Goal: Task Accomplishment & Management: Complete application form

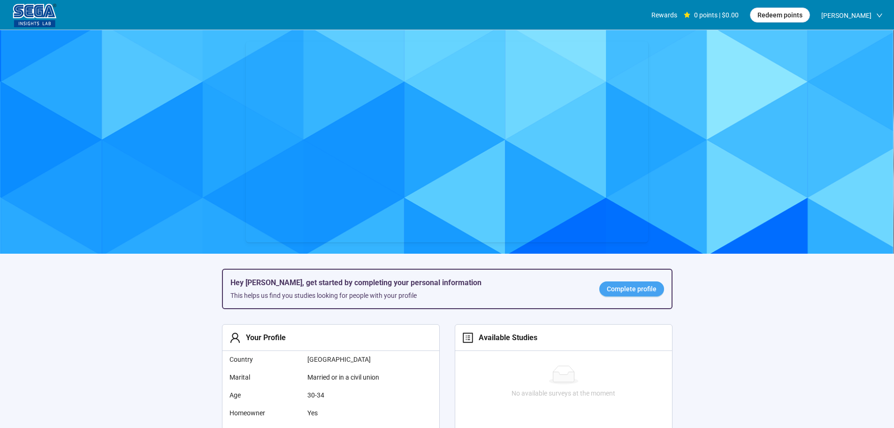
click at [643, 294] on span "Complete profile" at bounding box center [632, 288] width 50 height 10
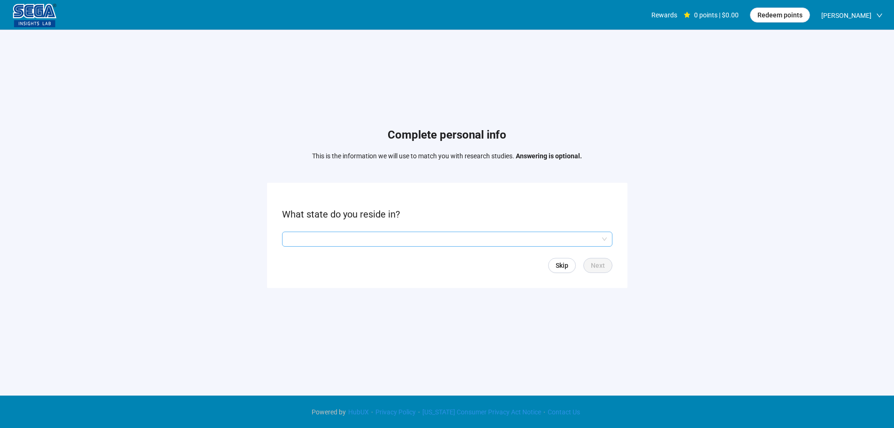
click at [388, 240] on input "search" at bounding box center [447, 239] width 319 height 14
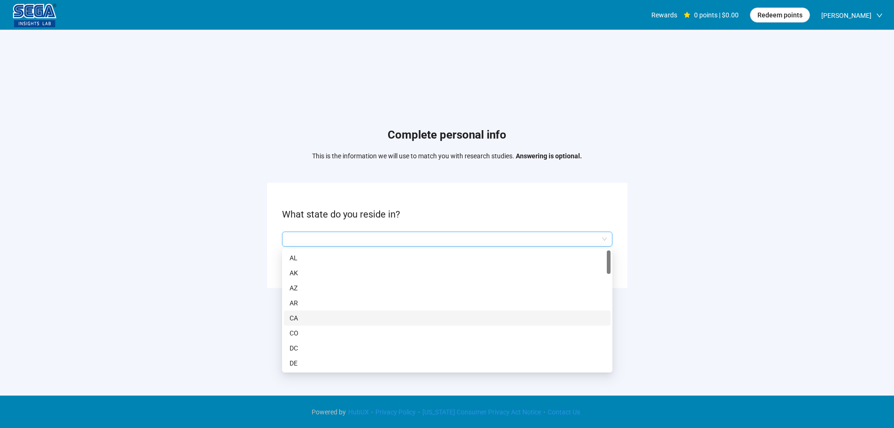
scroll to position [94, 0]
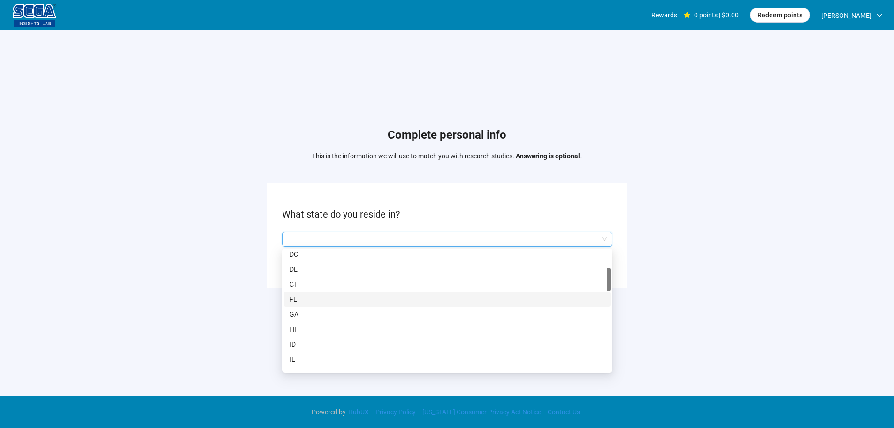
click at [304, 296] on p "FL" at bounding box center [447, 299] width 315 height 10
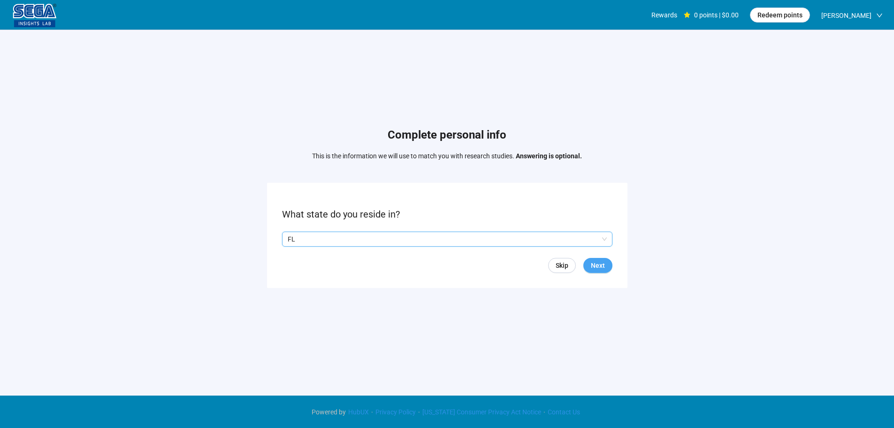
click at [594, 267] on span "Next" at bounding box center [598, 265] width 14 height 10
click at [327, 232] on input "search" at bounding box center [447, 239] width 319 height 14
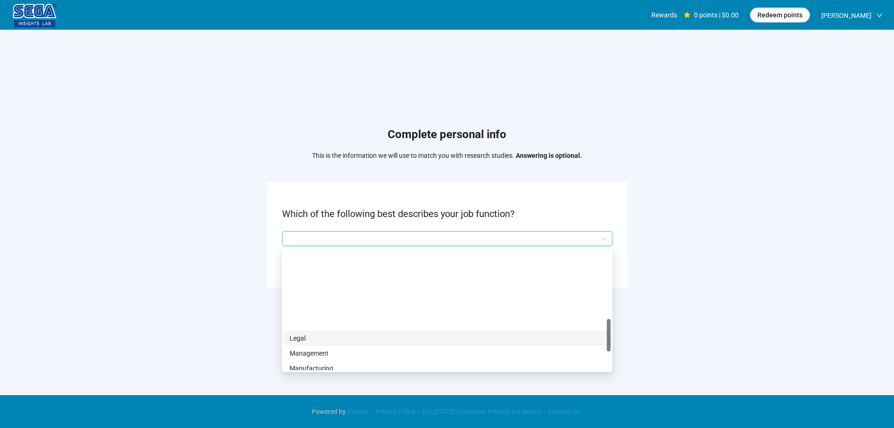
scroll to position [329, 0]
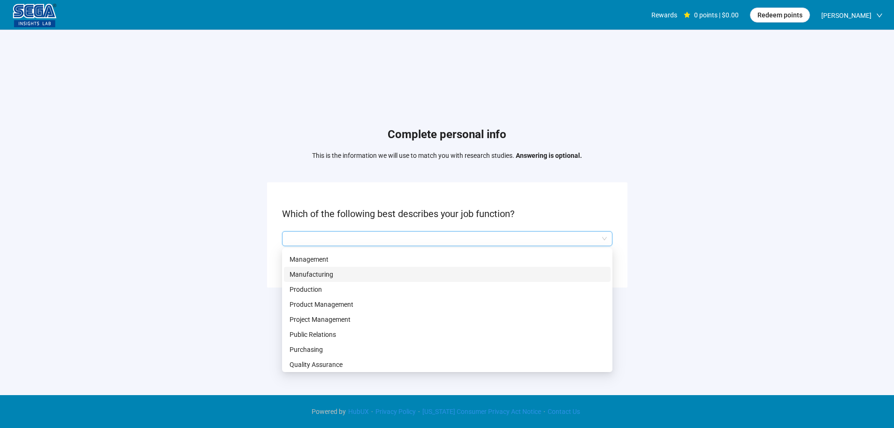
click at [333, 272] on p "Manufacturing" at bounding box center [447, 274] width 315 height 10
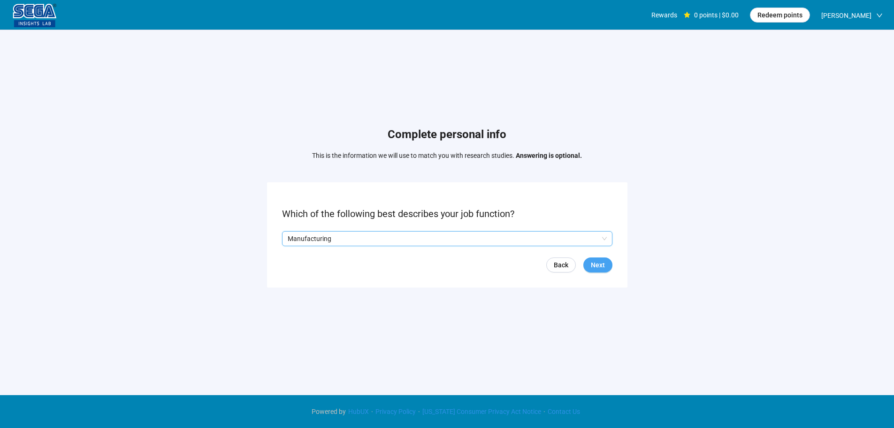
click at [604, 257] on form "Which of the following best describes your job function? Q2hhcmFjdGVyaXN0aWNBbn…" at bounding box center [447, 234] width 360 height 105
click at [595, 265] on span "Next" at bounding box center [598, 265] width 14 height 10
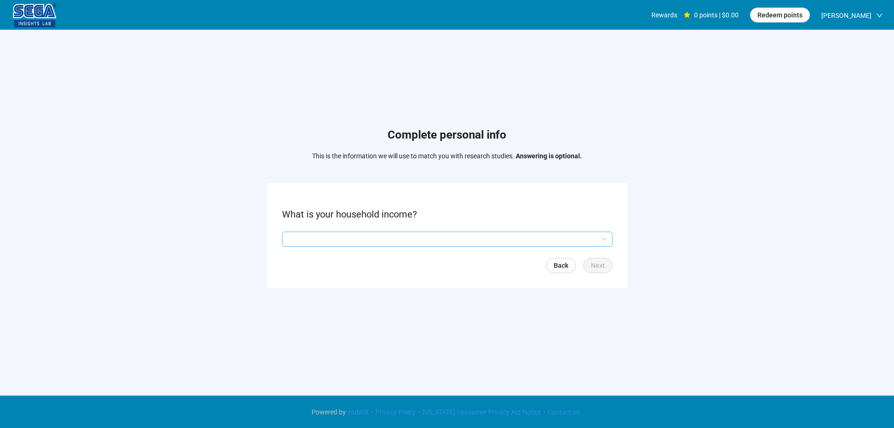
click at [334, 242] on input "search" at bounding box center [447, 239] width 319 height 14
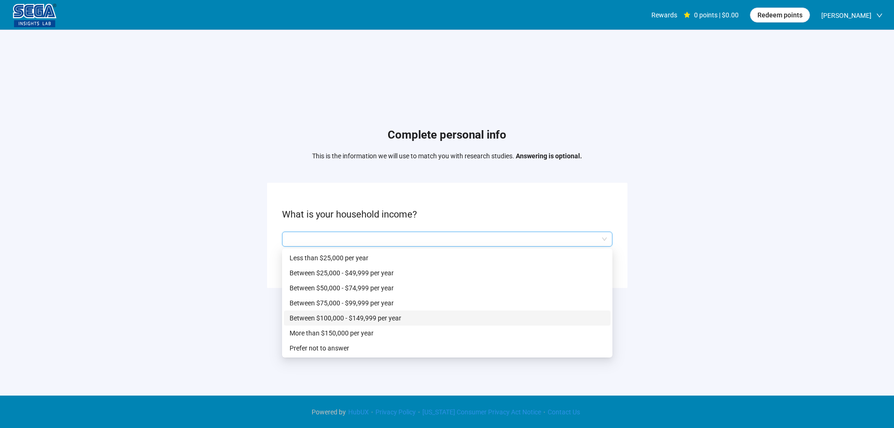
click at [350, 313] on p "Between $100,000 - $149,999 per year" at bounding box center [447, 318] width 315 height 10
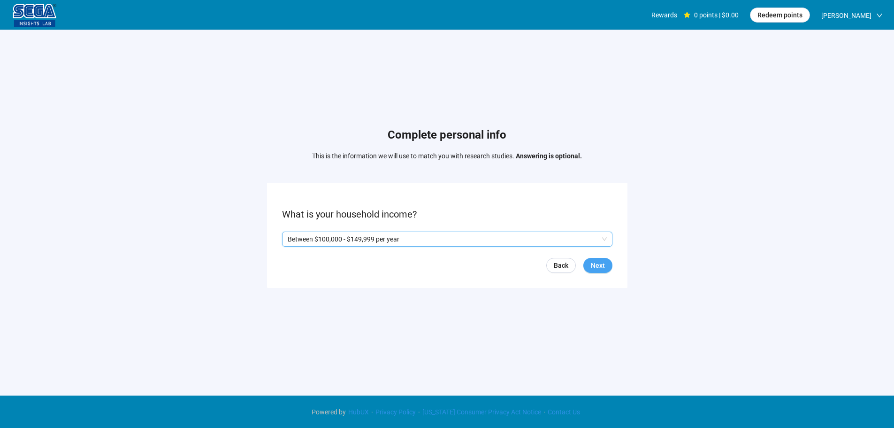
click at [585, 264] on button "Next" at bounding box center [597, 265] width 29 height 15
drag, startPoint x: 296, startPoint y: 237, endPoint x: 306, endPoint y: 241, distance: 11.4
click at [295, 237] on p "Yes" at bounding box center [296, 239] width 10 height 10
click at [589, 262] on button "Next" at bounding box center [597, 265] width 29 height 15
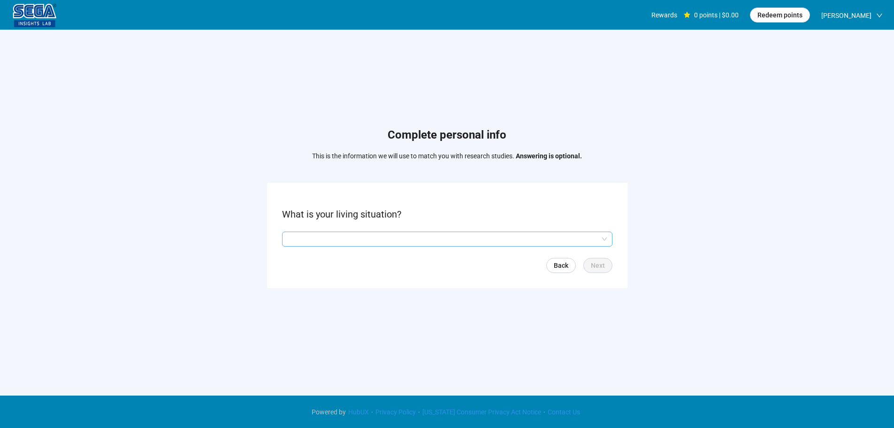
click at [296, 240] on input "search" at bounding box center [447, 239] width 319 height 14
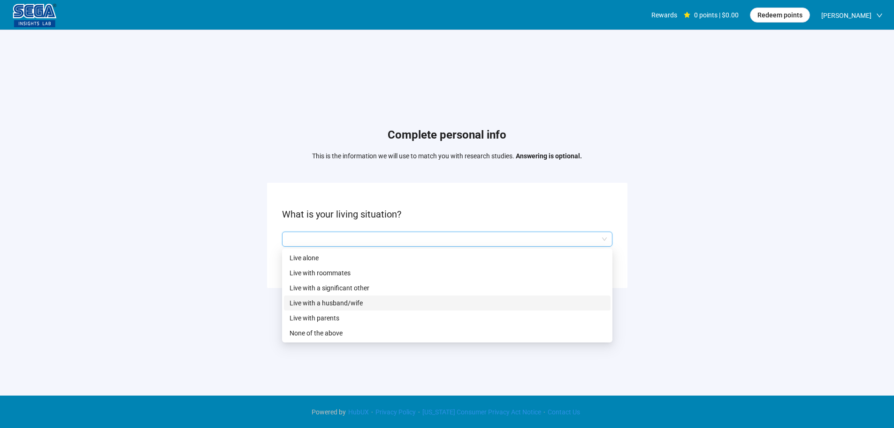
click at [359, 303] on p "Live with a husband/wife" at bounding box center [447, 303] width 315 height 10
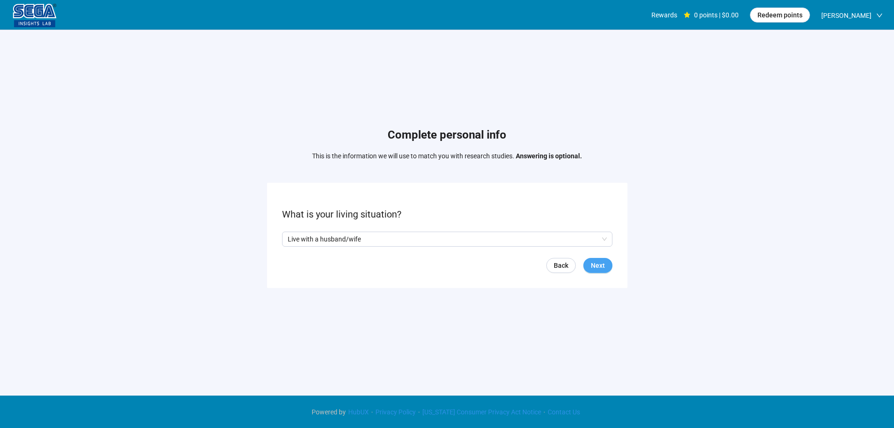
click at [602, 264] on span "Next" at bounding box center [598, 265] width 14 height 10
click at [348, 235] on input "search" at bounding box center [447, 239] width 319 height 14
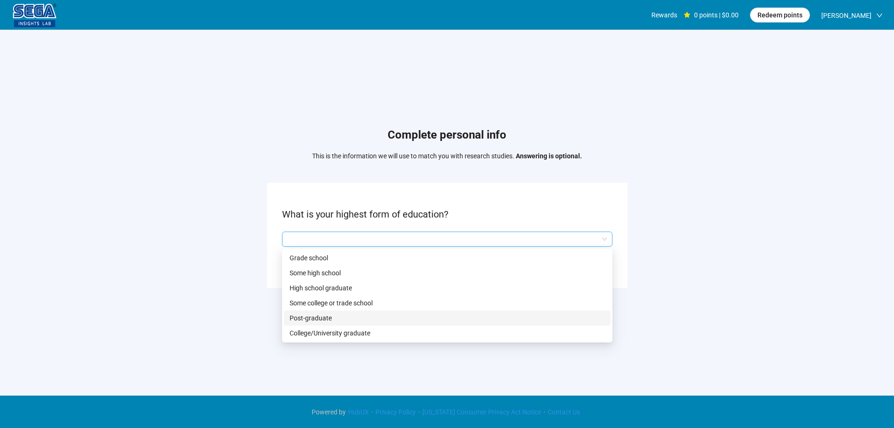
click at [348, 329] on p "College/University graduate" at bounding box center [447, 333] width 315 height 10
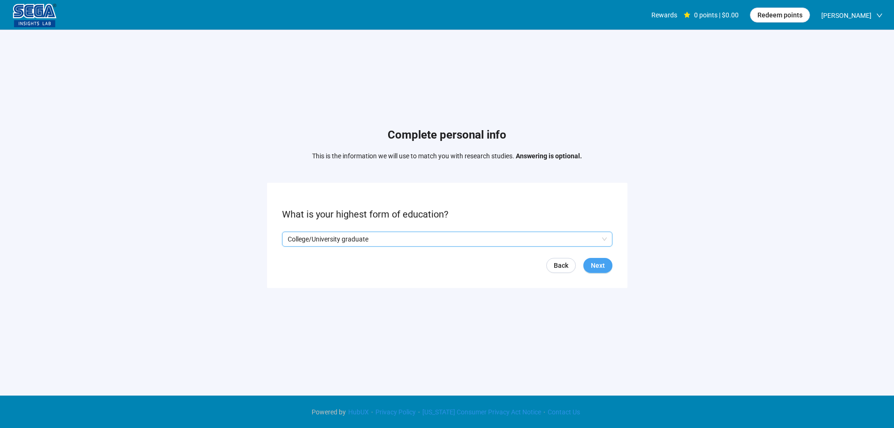
click at [604, 259] on button "Next" at bounding box center [597, 265] width 29 height 15
click at [363, 238] on input "search" at bounding box center [447, 239] width 319 height 14
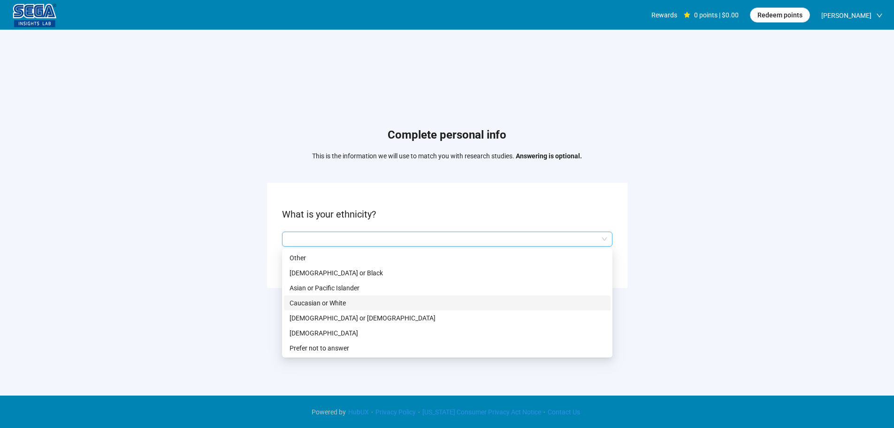
click at [344, 301] on p "Caucasian or White" at bounding box center [447, 303] width 315 height 10
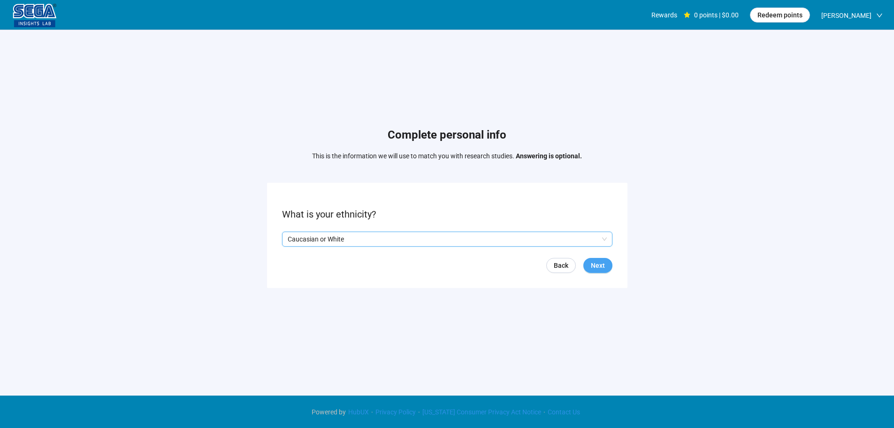
click at [585, 260] on div "Back Next" at bounding box center [447, 265] width 330 height 15
click at [594, 264] on span "Next" at bounding box center [598, 265] width 14 height 10
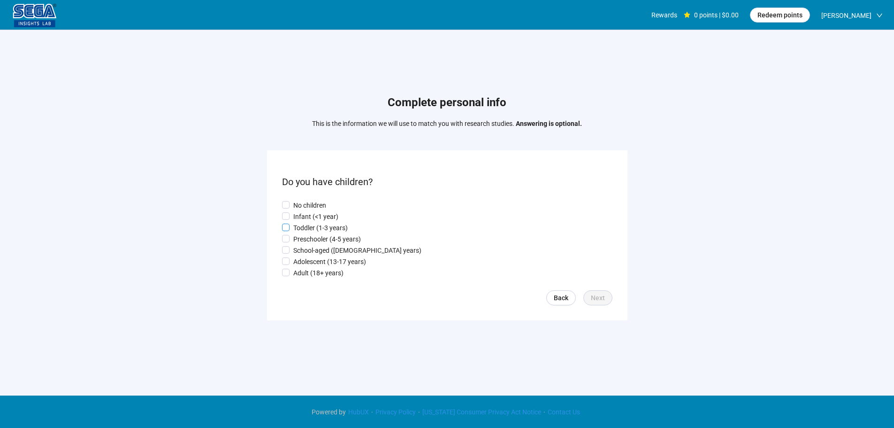
click at [304, 222] on p "Toddler (1-3 years)" at bounding box center [320, 227] width 54 height 10
click at [305, 215] on p "Infant (<1 year)" at bounding box center [315, 216] width 45 height 10
click at [593, 298] on span "Next" at bounding box center [598, 297] width 14 height 10
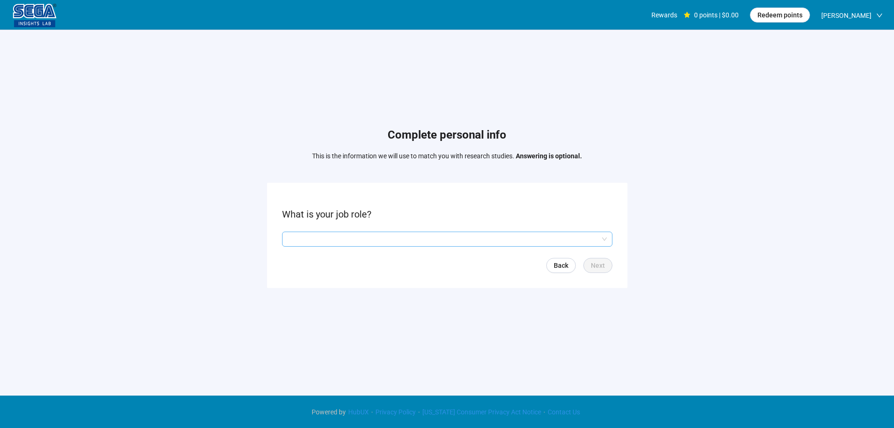
click at [363, 232] on input "search" at bounding box center [447, 239] width 319 height 14
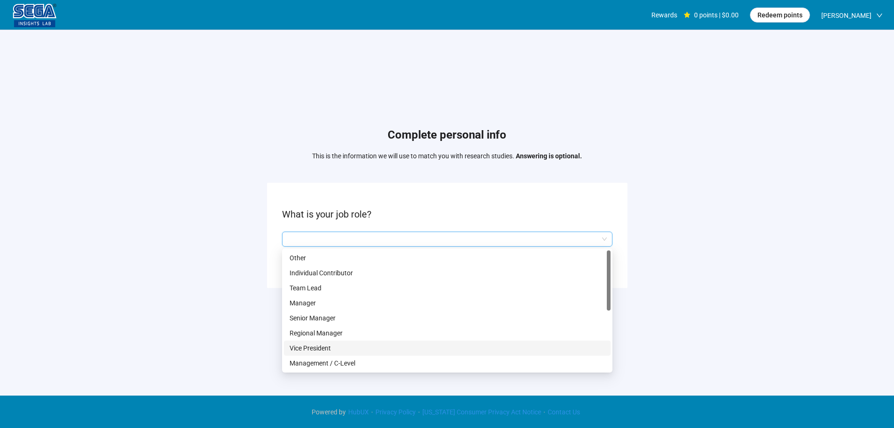
click at [357, 359] on p "Management / C-Level" at bounding box center [447, 363] width 315 height 10
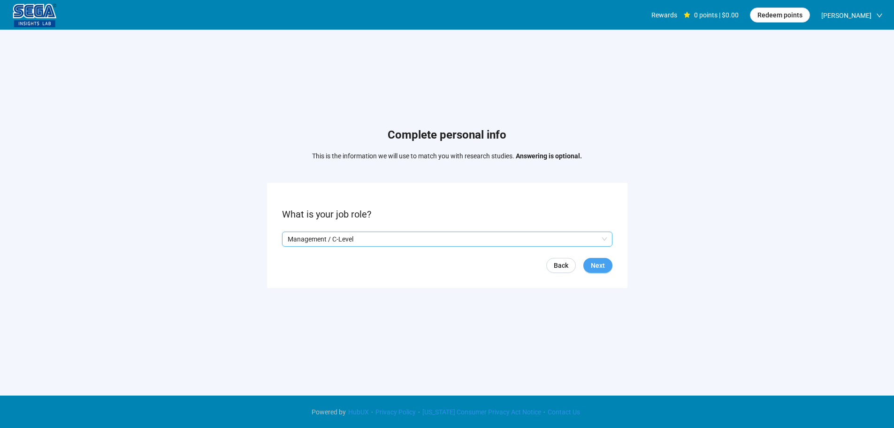
click at [594, 267] on span "Next" at bounding box center [598, 265] width 14 height 10
click at [326, 236] on input "search" at bounding box center [447, 239] width 319 height 14
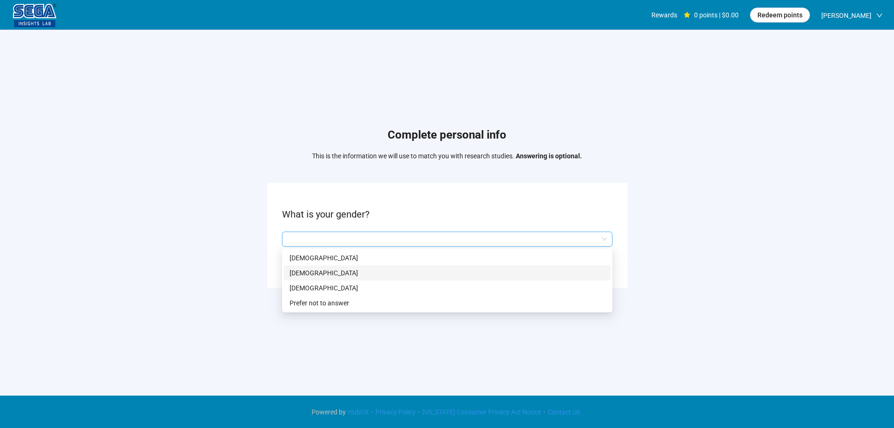
drag, startPoint x: 323, startPoint y: 272, endPoint x: 396, endPoint y: 260, distance: 73.3
click at [323, 272] on p "[DEMOGRAPHIC_DATA]" at bounding box center [447, 273] width 315 height 10
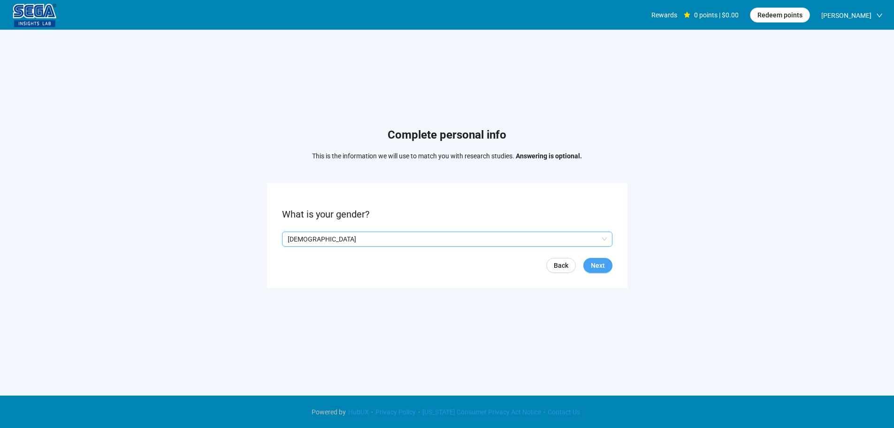
click at [595, 258] on button "Next" at bounding box center [597, 265] width 29 height 15
click at [304, 238] on input at bounding box center [303, 239] width 41 height 14
click at [297, 236] on input at bounding box center [303, 239] width 41 height 14
type input "**"
click at [612, 264] on button "Next" at bounding box center [597, 265] width 29 height 15
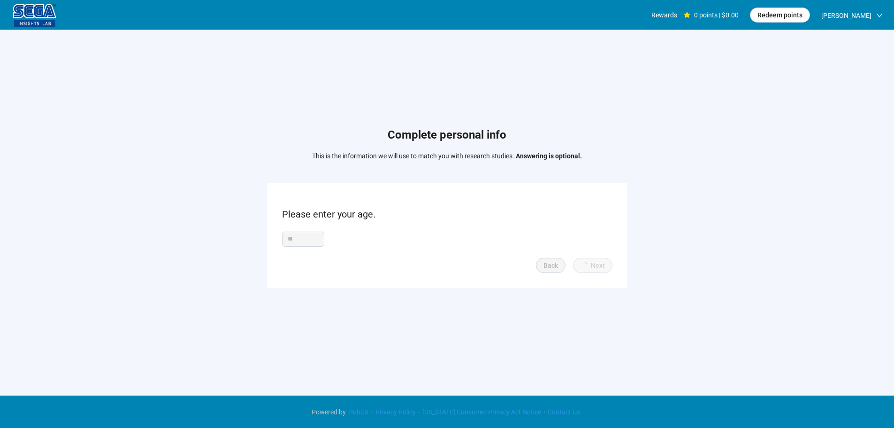
scroll to position [0, 0]
click at [318, 230] on form "Do you live in [GEOGRAPHIC_DATA], and if so, which state do you live in? Back N…" at bounding box center [447, 235] width 360 height 105
click at [342, 250] on form "Do you live in [GEOGRAPHIC_DATA], and if so, which state do you live in? Back N…" at bounding box center [447, 235] width 360 height 105
click at [350, 242] on input "search" at bounding box center [447, 239] width 319 height 14
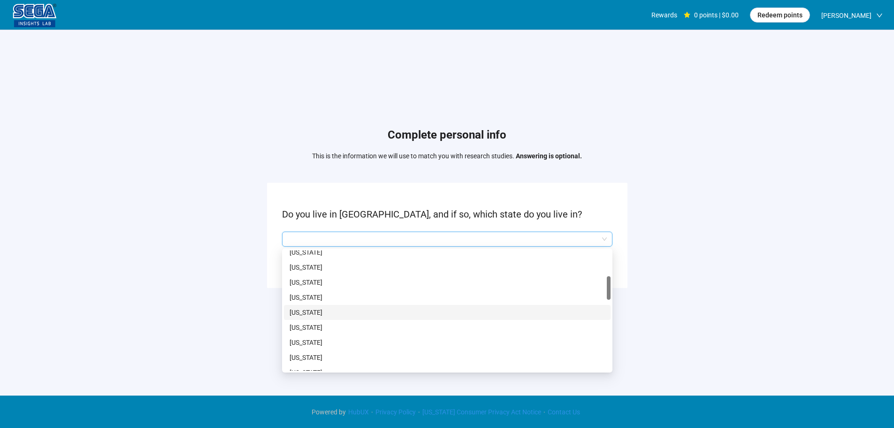
scroll to position [94, 0]
click at [301, 299] on p "[US_STATE]" at bounding box center [447, 299] width 315 height 10
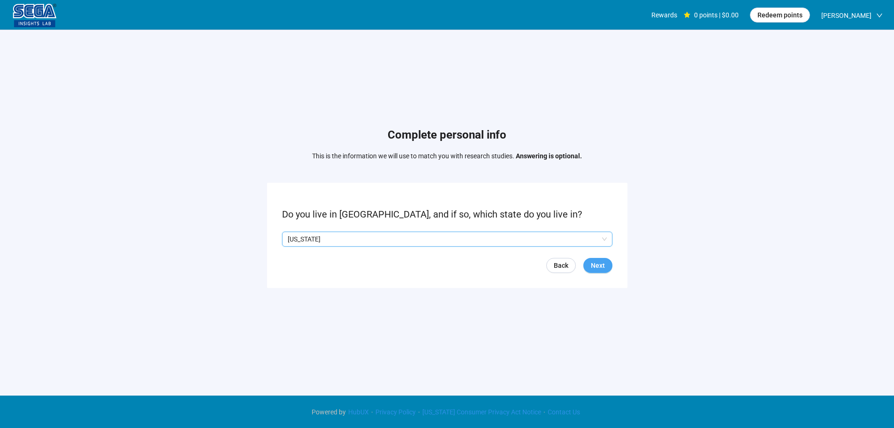
click at [594, 268] on span "Next" at bounding box center [598, 265] width 14 height 10
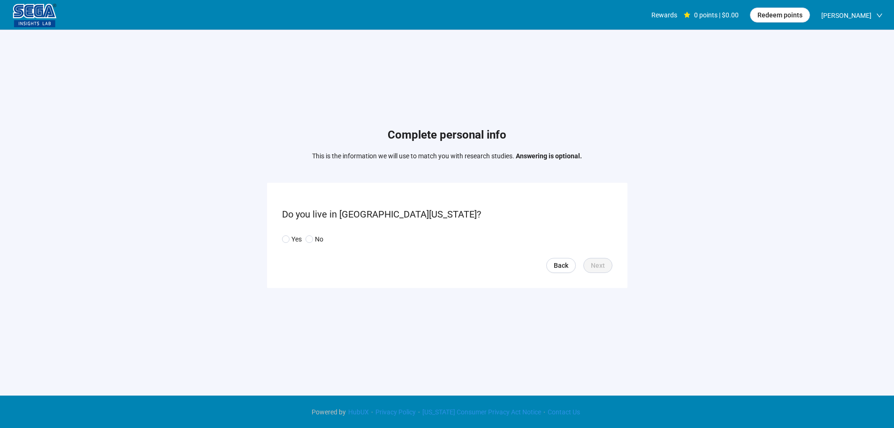
click at [326, 237] on div "Yes No" at bounding box center [304, 239] width 45 height 10
click at [316, 239] on p "No" at bounding box center [319, 239] width 8 height 10
click at [601, 267] on span "Next" at bounding box center [598, 265] width 14 height 10
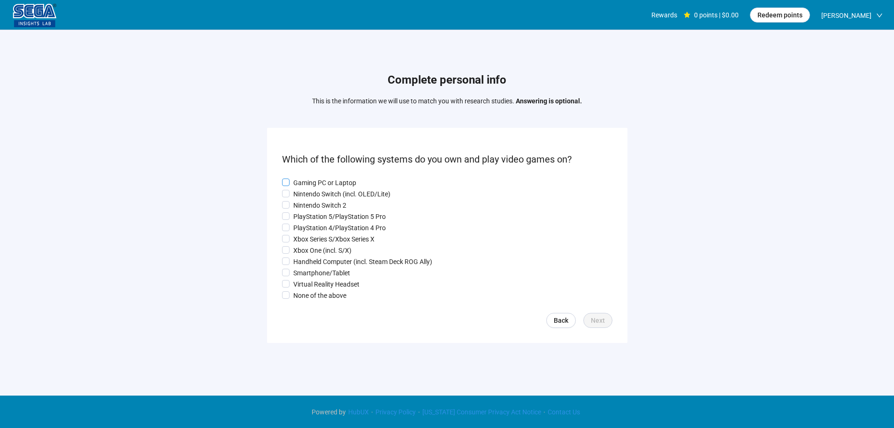
click at [316, 184] on p "Gaming PC or Laptop" at bounding box center [324, 182] width 63 height 10
click at [311, 196] on p "Nintendo Switch (incl. OLED/Lite)" at bounding box center [341, 194] width 97 height 10
drag, startPoint x: 309, startPoint y: 215, endPoint x: 309, endPoint y: 221, distance: 6.1
click at [309, 215] on p "PlayStation 5/PlayStation 5 Pro" at bounding box center [339, 216] width 92 height 10
drag, startPoint x: 310, startPoint y: 228, endPoint x: 311, endPoint y: 246, distance: 18.8
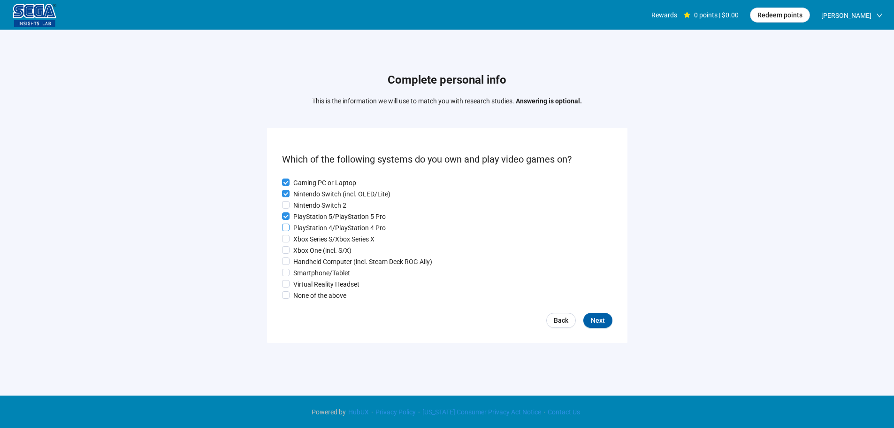
click at [310, 228] on p "PlayStation 4/PlayStation 4 Pro" at bounding box center [339, 227] width 92 height 10
drag, startPoint x: 311, startPoint y: 246, endPoint x: 311, endPoint y: 254, distance: 8.0
click at [311, 247] on p "Xbox One (incl. S/X)" at bounding box center [322, 250] width 58 height 10
drag, startPoint x: 311, startPoint y: 255, endPoint x: 308, endPoint y: 267, distance: 11.5
click at [310, 258] on div "Gaming PC or Laptop Nintendo Switch (incl. OLED/Lite) Nintendo Switch 2 PlaySta…" at bounding box center [447, 238] width 330 height 123
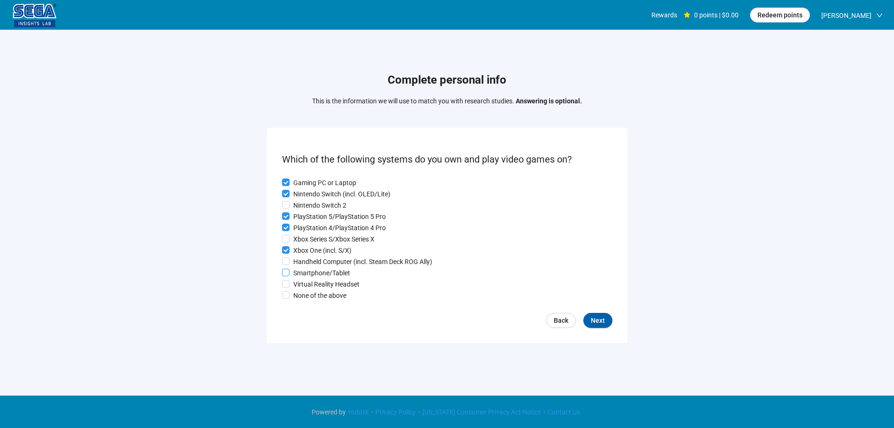
click at [308, 269] on div "Gaming PC or Laptop Nintendo Switch (incl. OLED/Lite) Nintendo Switch 2 PlaySta…" at bounding box center [447, 238] width 330 height 123
click at [308, 283] on p "Virtual Reality Headset" at bounding box center [326, 284] width 66 height 10
click at [319, 258] on p "Handheld Computer (incl. Steam Deck ROG Ally)" at bounding box center [362, 261] width 139 height 10
click at [596, 324] on span "Next" at bounding box center [598, 320] width 14 height 10
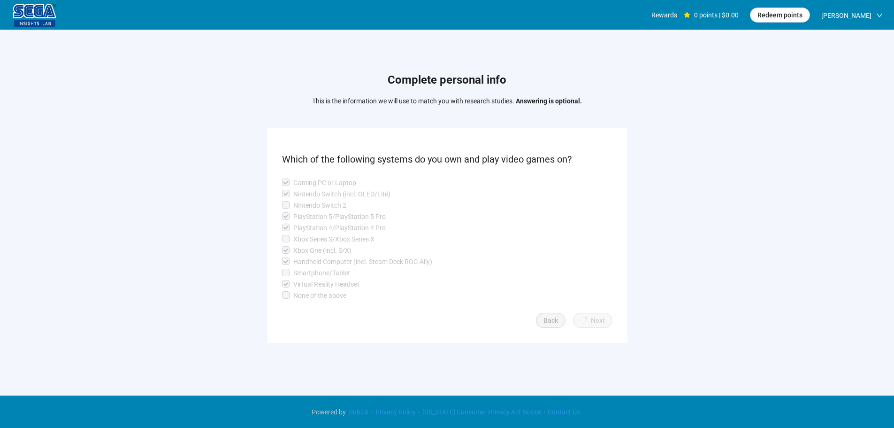
scroll to position [0, 0]
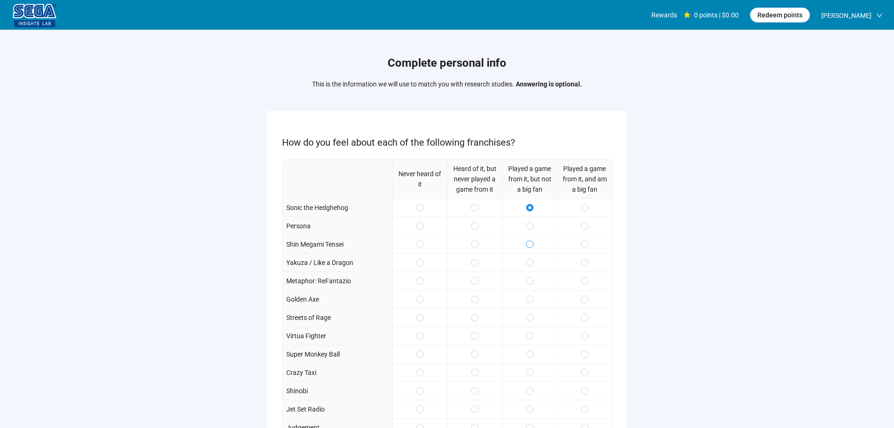
click at [535, 249] on div at bounding box center [529, 244] width 55 height 18
drag, startPoint x: 585, startPoint y: 223, endPoint x: 583, endPoint y: 291, distance: 68.1
click at [584, 223] on span at bounding box center [585, 226] width 8 height 8
click at [582, 266] on span at bounding box center [585, 263] width 8 height 8
click at [587, 278] on span at bounding box center [585, 281] width 8 height 8
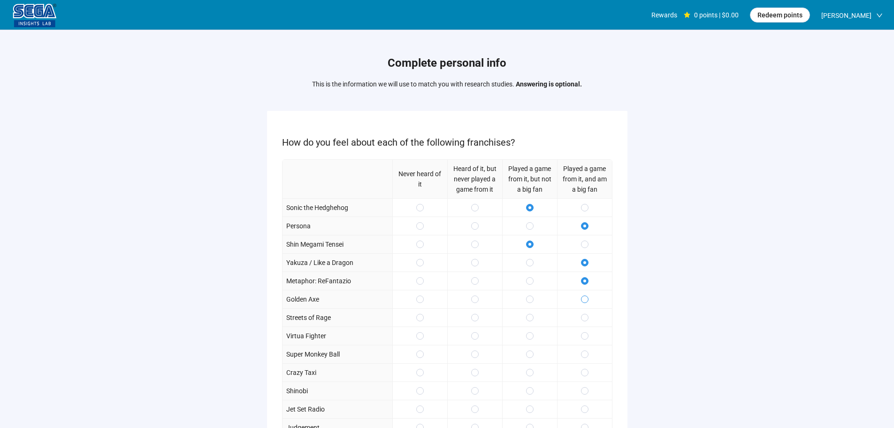
click at [585, 296] on span at bounding box center [585, 299] width 8 height 8
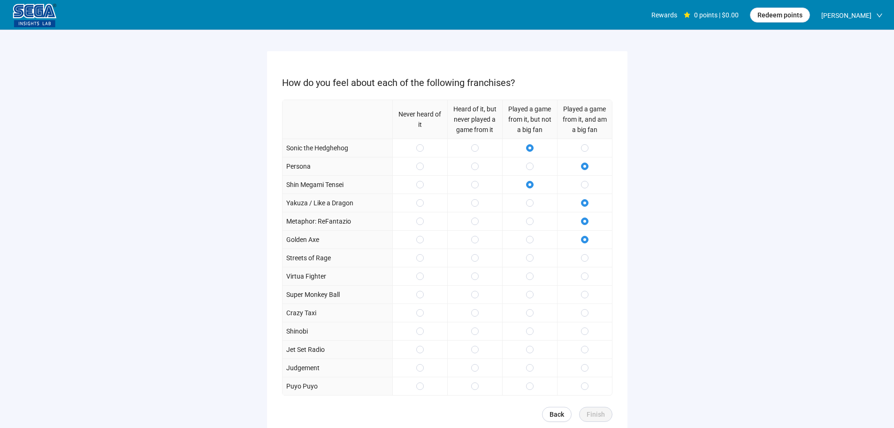
scroll to position [94, 0]
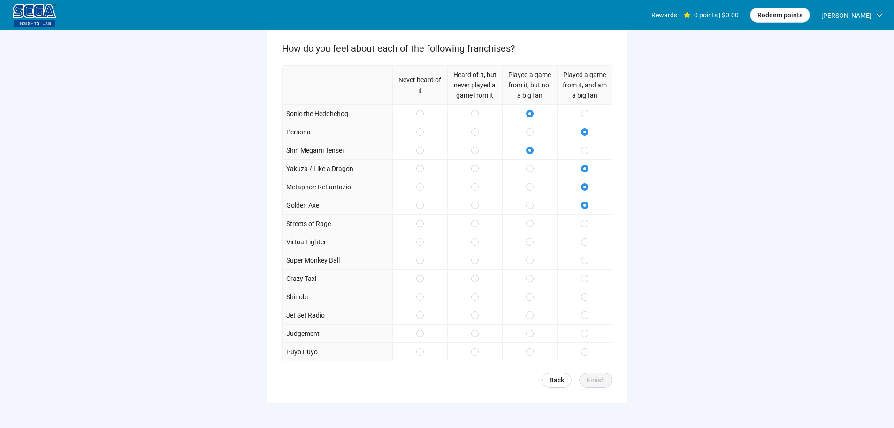
click at [532, 229] on div at bounding box center [529, 223] width 55 height 18
drag, startPoint x: 533, startPoint y: 245, endPoint x: 535, endPoint y: 263, distance: 17.6
click at [533, 246] on label at bounding box center [530, 242] width 8 height 10
click at [535, 263] on div at bounding box center [529, 260] width 55 height 18
click at [531, 232] on div "Never heard of it Heard of it, but never played a game from it Played a game fr…" at bounding box center [447, 213] width 330 height 296
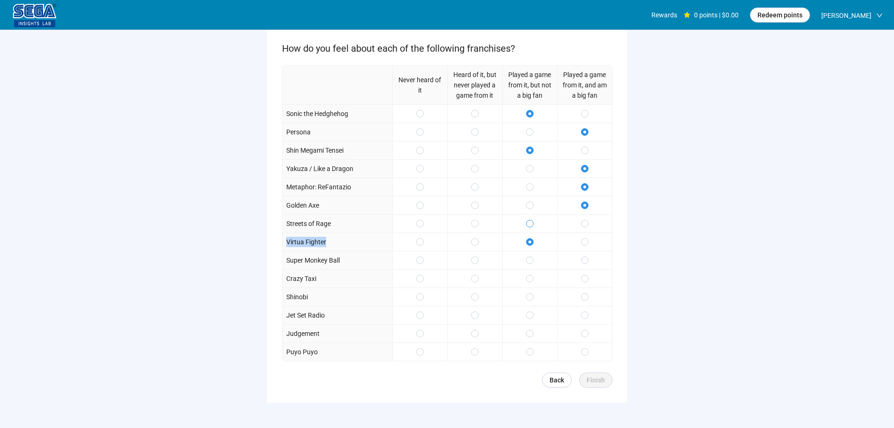
click at [533, 226] on span at bounding box center [530, 224] width 8 height 8
click at [583, 305] on div at bounding box center [584, 296] width 55 height 18
click at [583, 348] on span at bounding box center [585, 352] width 8 height 8
click at [596, 383] on span "Finish" at bounding box center [596, 380] width 18 height 10
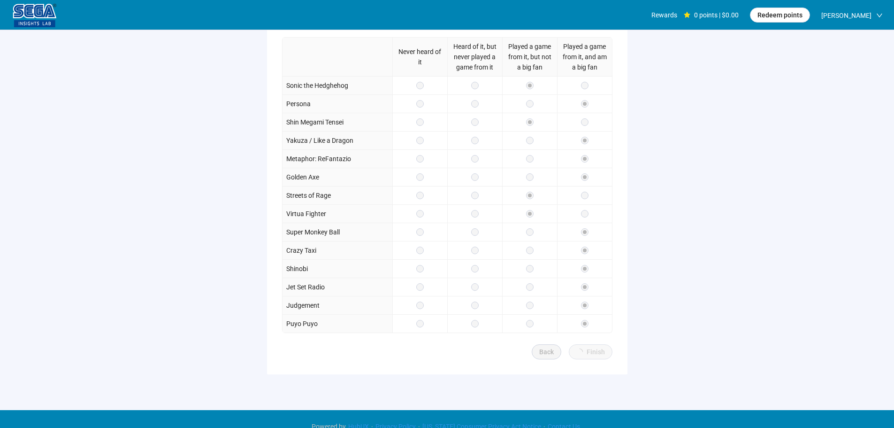
scroll to position [137, 0]
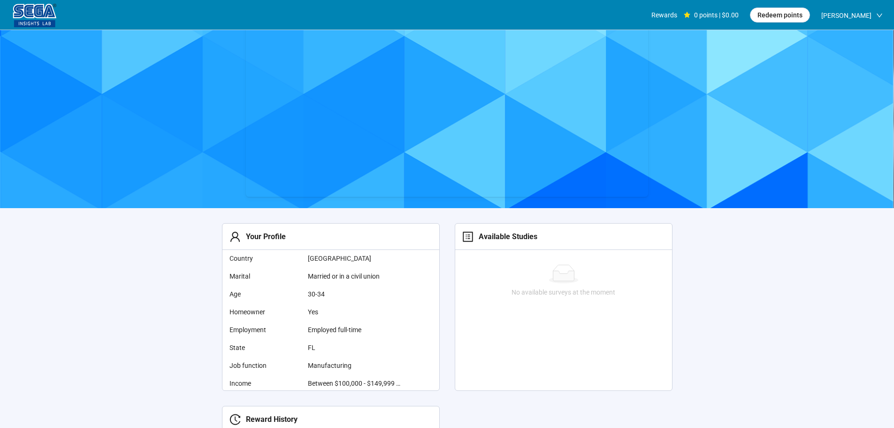
scroll to position [47, 0]
